Goal: Transaction & Acquisition: Purchase product/service

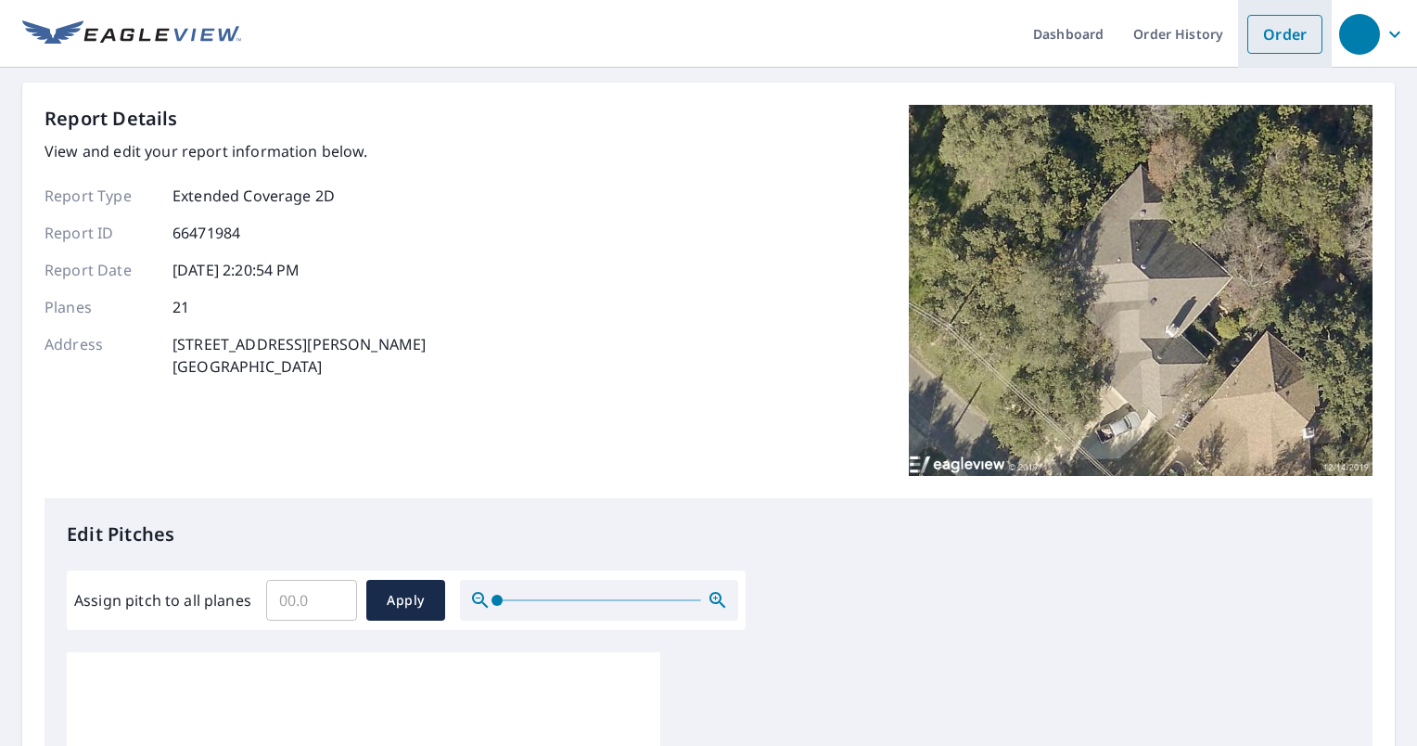
click at [1261, 41] on link "Order" at bounding box center [1285, 34] width 75 height 39
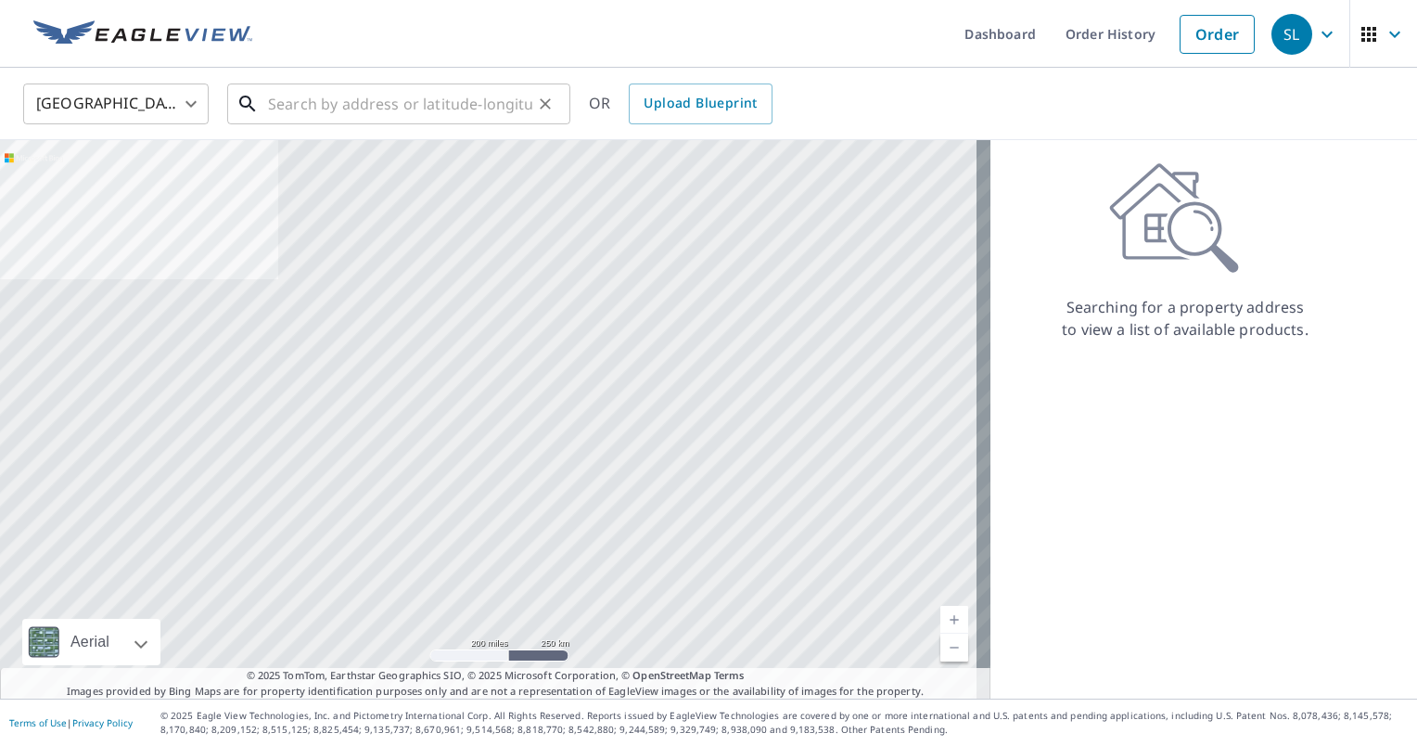
click at [324, 109] on input "text" at bounding box center [400, 104] width 264 height 52
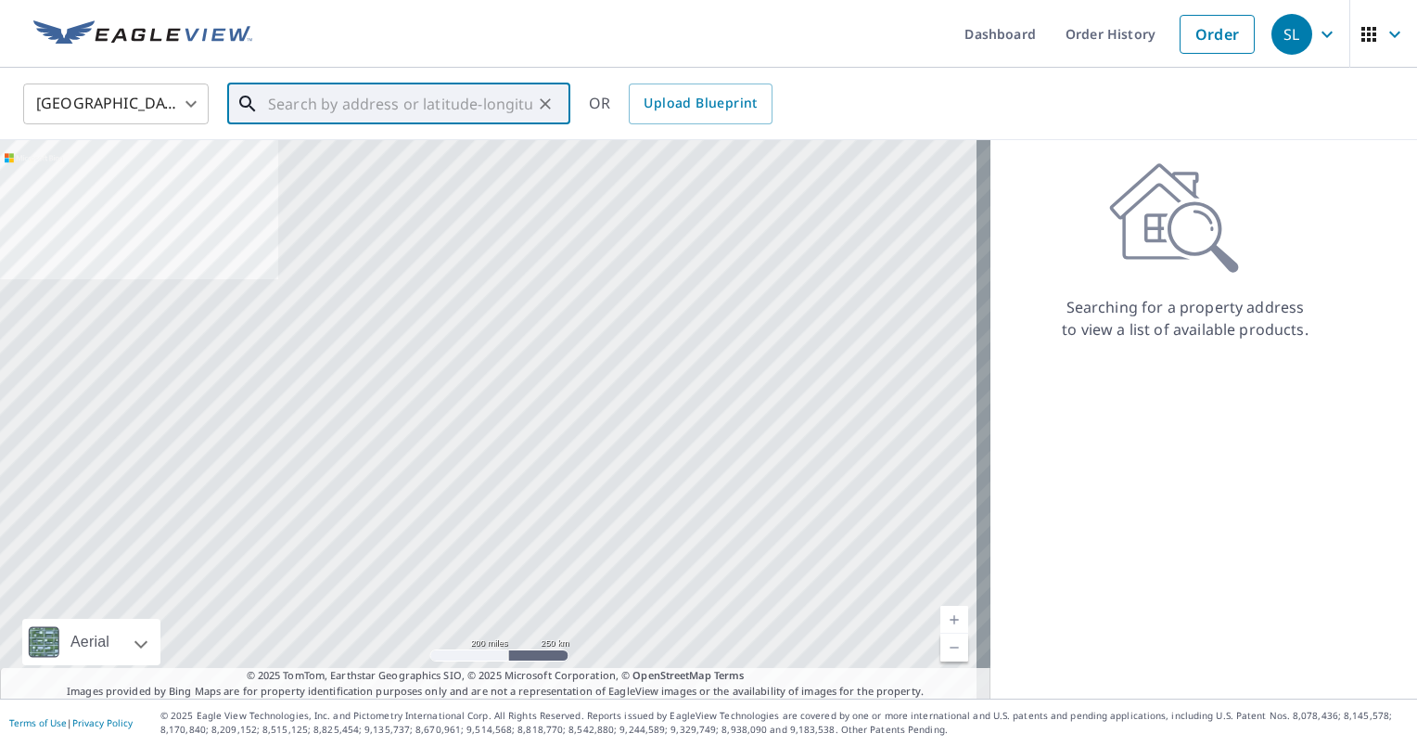
paste input "[STREET_ADDRESS][PERSON_NAME]"
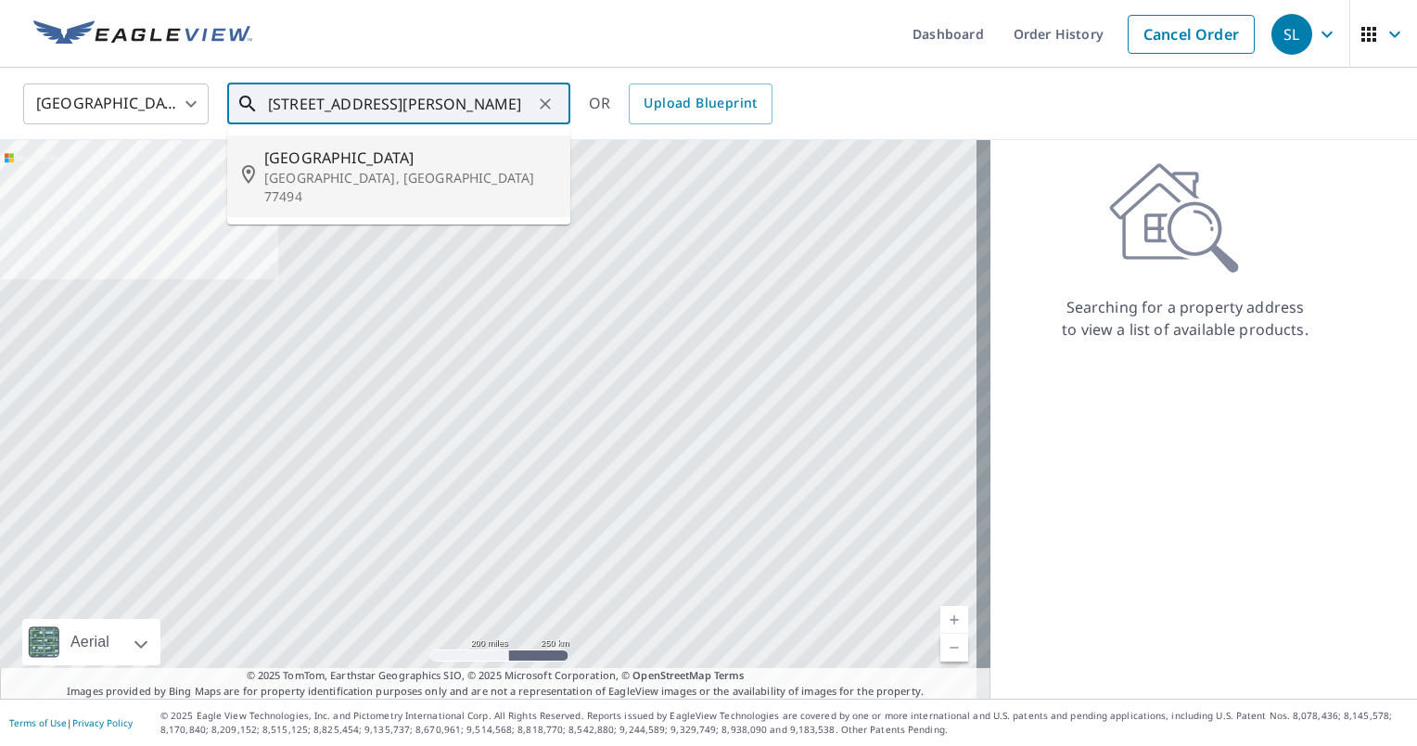
click at [339, 169] on p "[GEOGRAPHIC_DATA], [GEOGRAPHIC_DATA] 77494" at bounding box center [409, 187] width 291 height 37
type input "[STREET_ADDRESS][PERSON_NAME]"
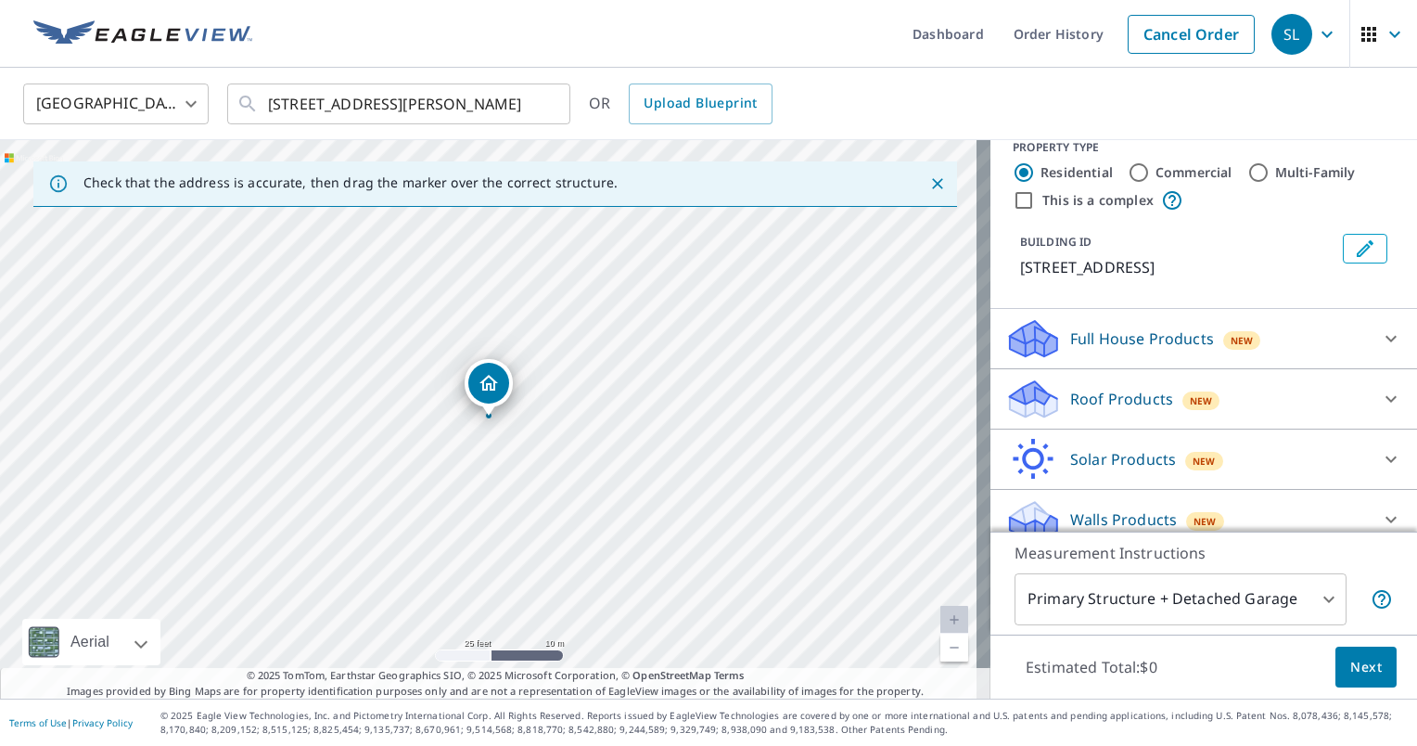
scroll to position [41, 0]
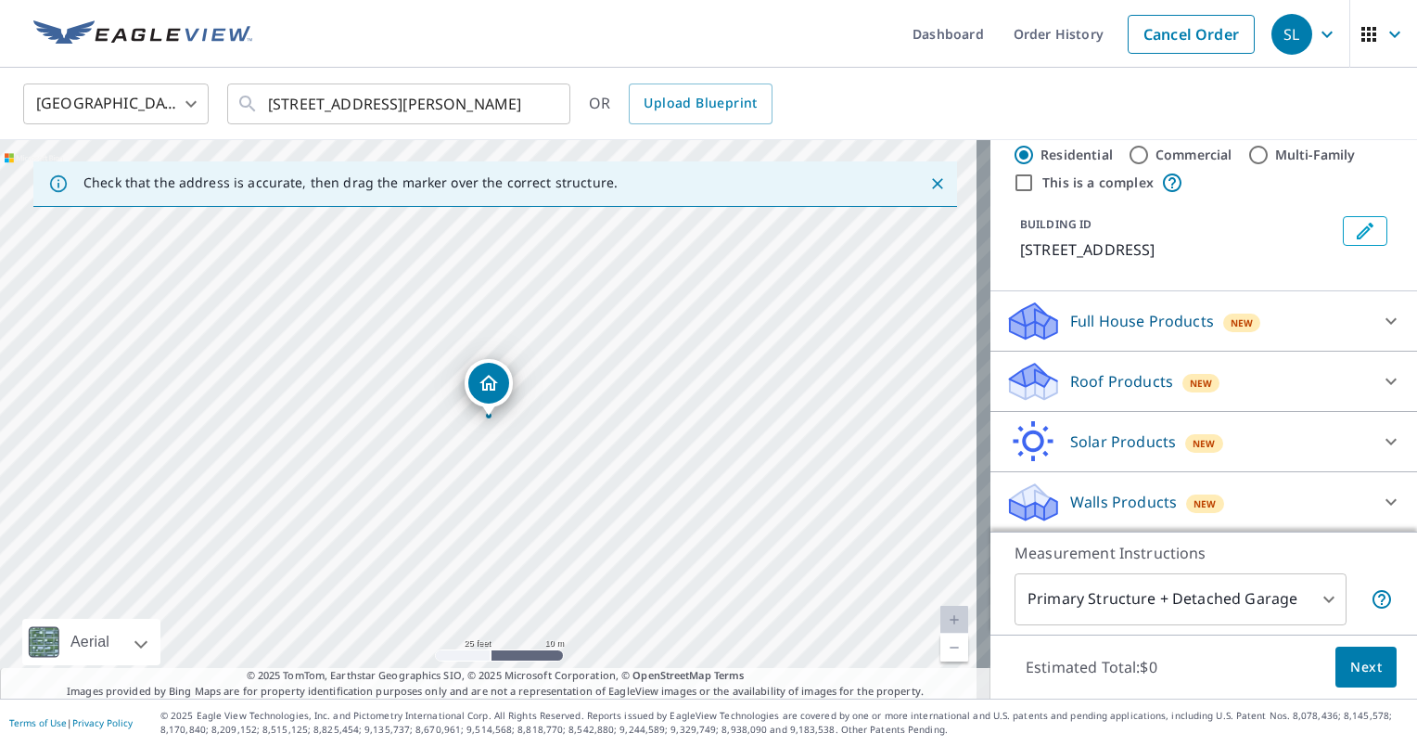
click at [1097, 367] on div "Roof Products New" at bounding box center [1187, 382] width 364 height 44
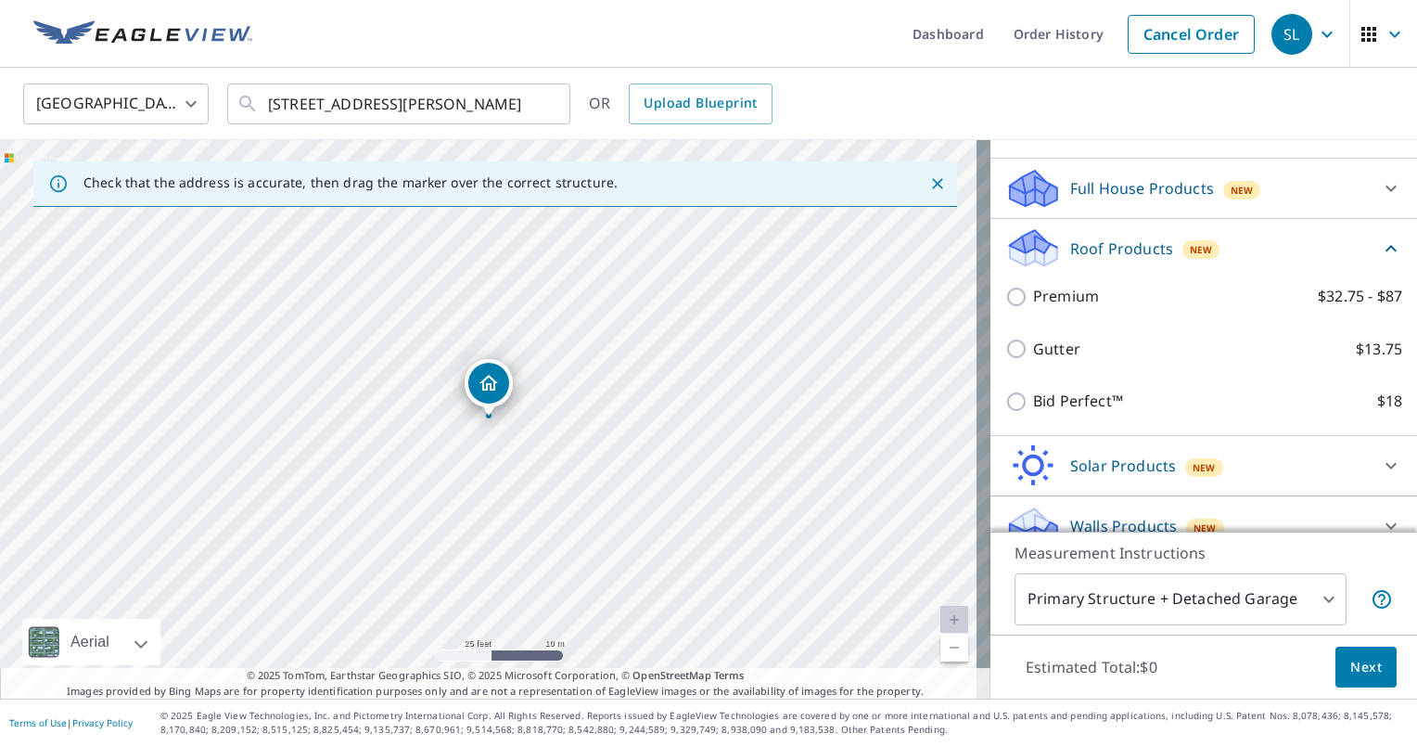
scroll to position [197, 0]
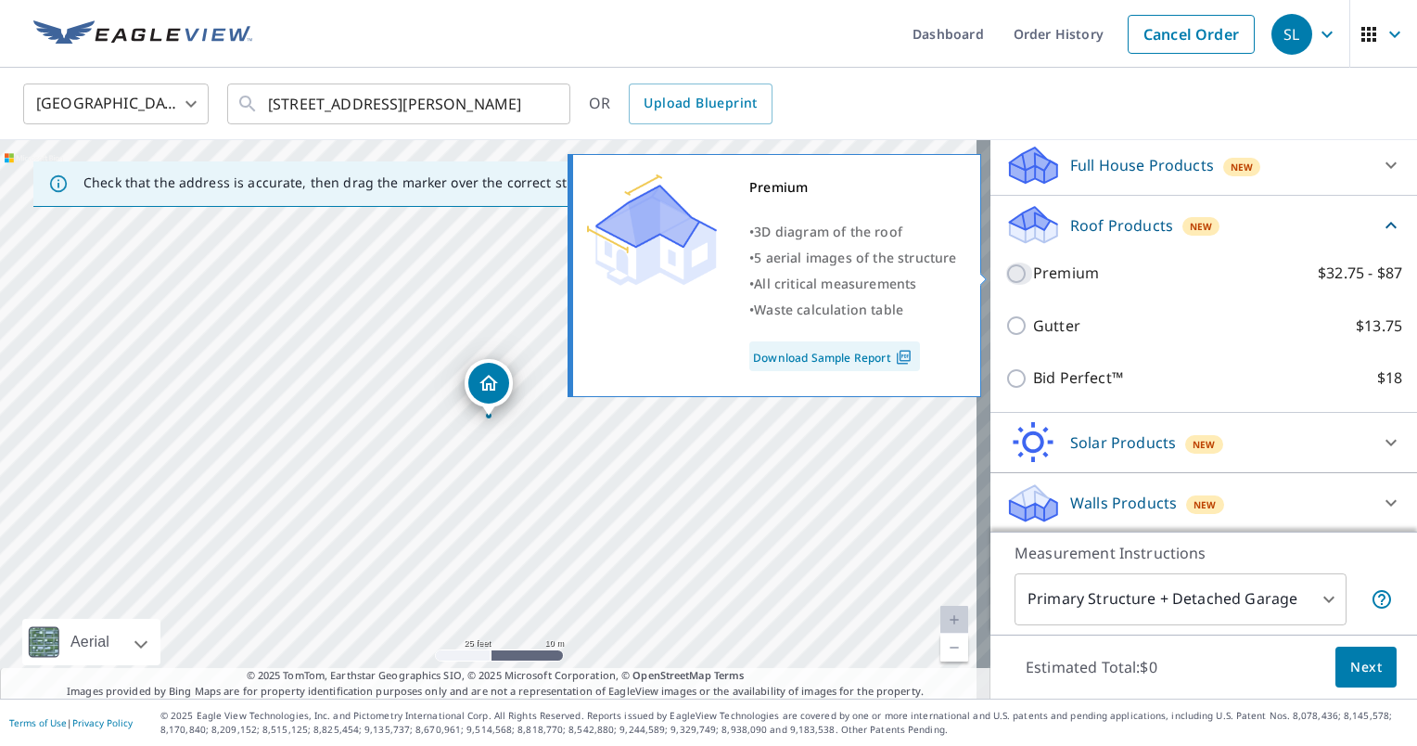
click at [1005, 271] on input "Premium $32.75 - $87" at bounding box center [1019, 273] width 28 height 22
checkbox input "true"
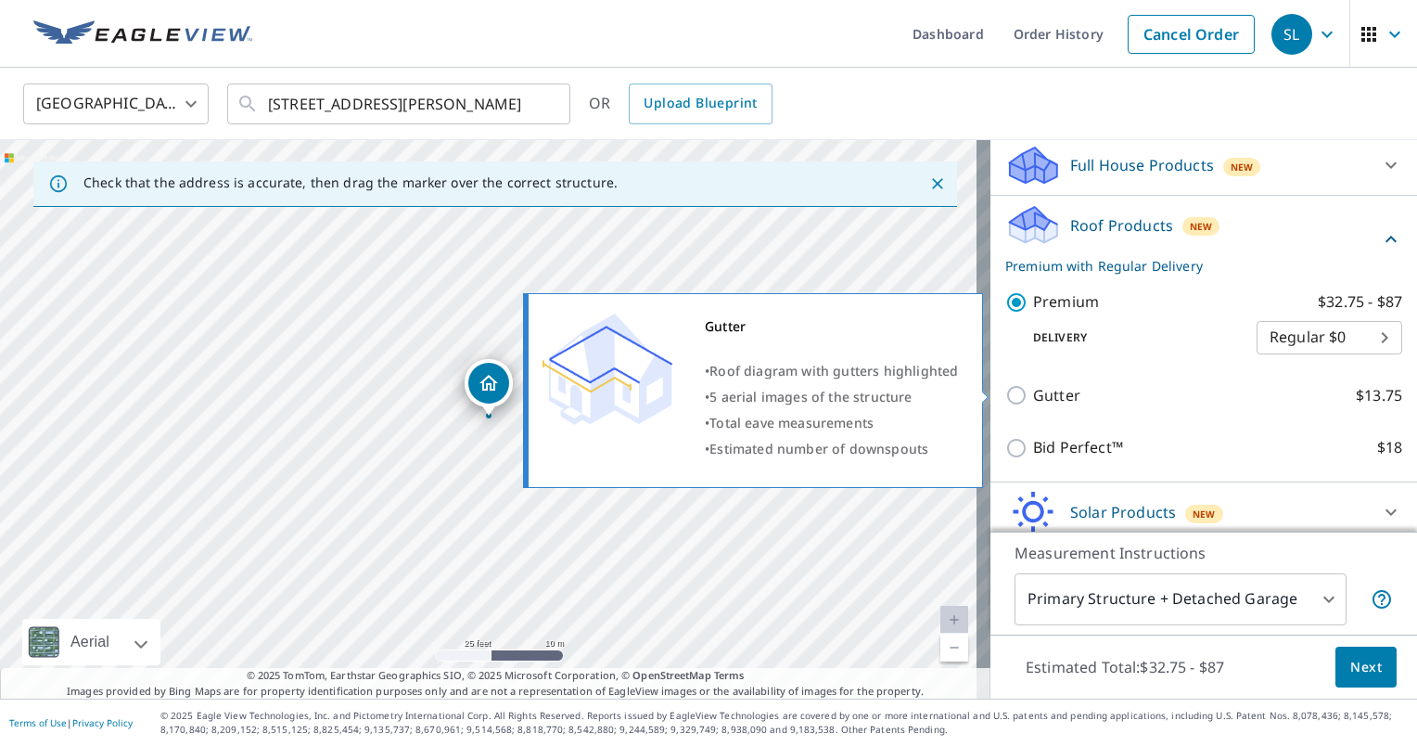
scroll to position [266, 0]
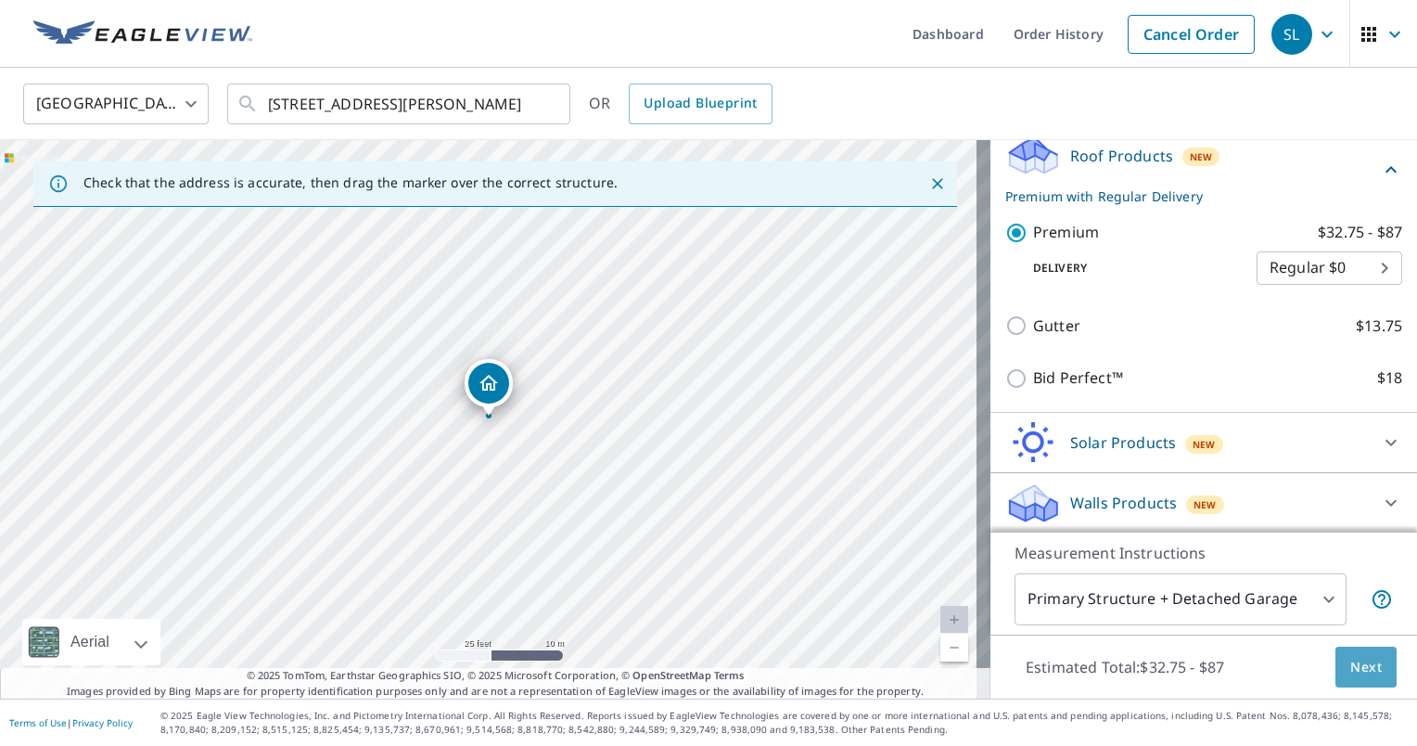
click at [1350, 657] on span "Next" at bounding box center [1366, 667] width 32 height 23
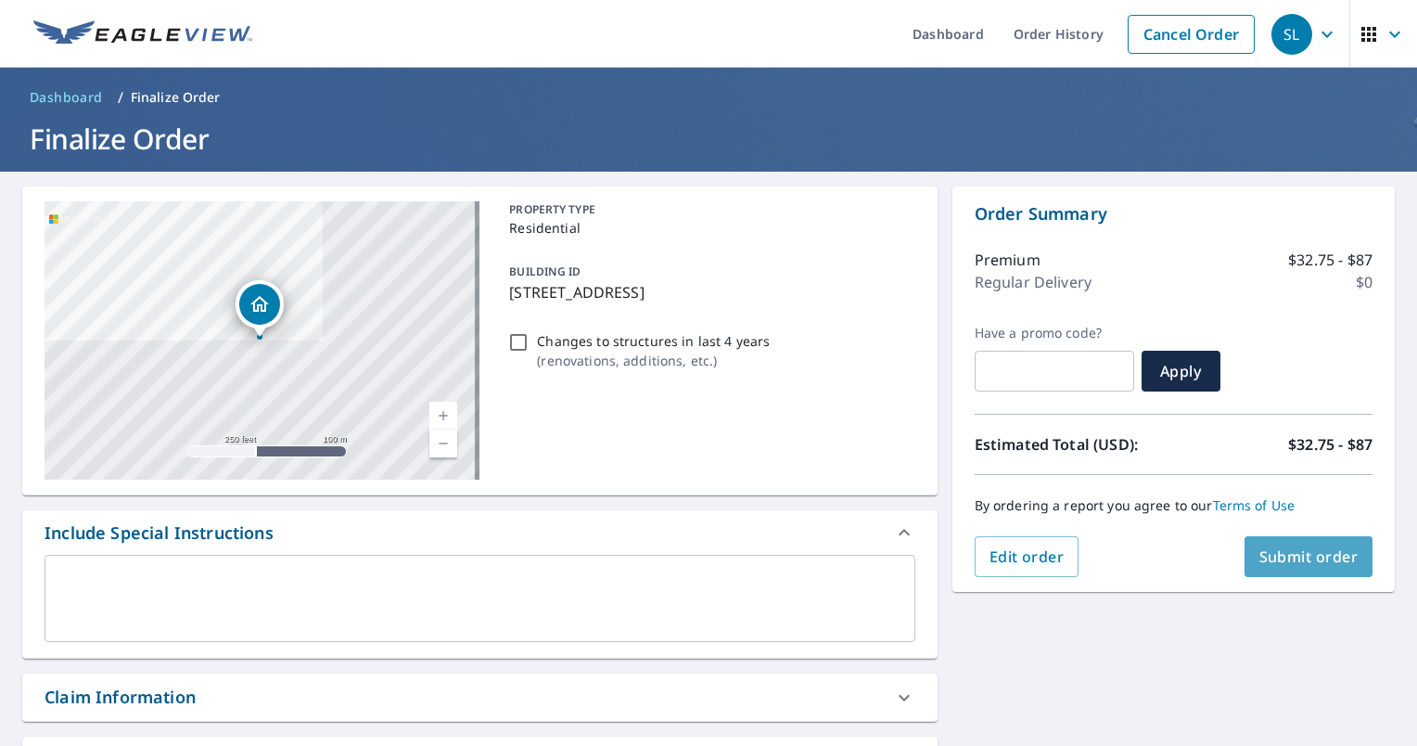
click at [1312, 559] on span "Submit order" at bounding box center [1309, 556] width 99 height 20
